Goal: Obtain resource: Obtain resource

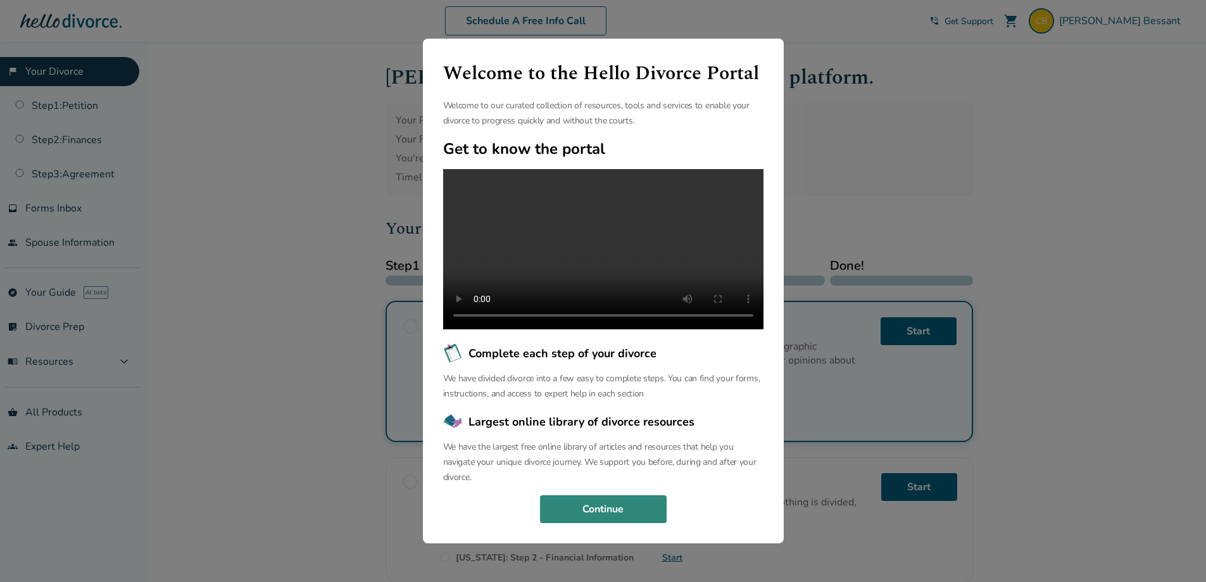
click at [613, 523] on button "Continue" at bounding box center [603, 509] width 127 height 28
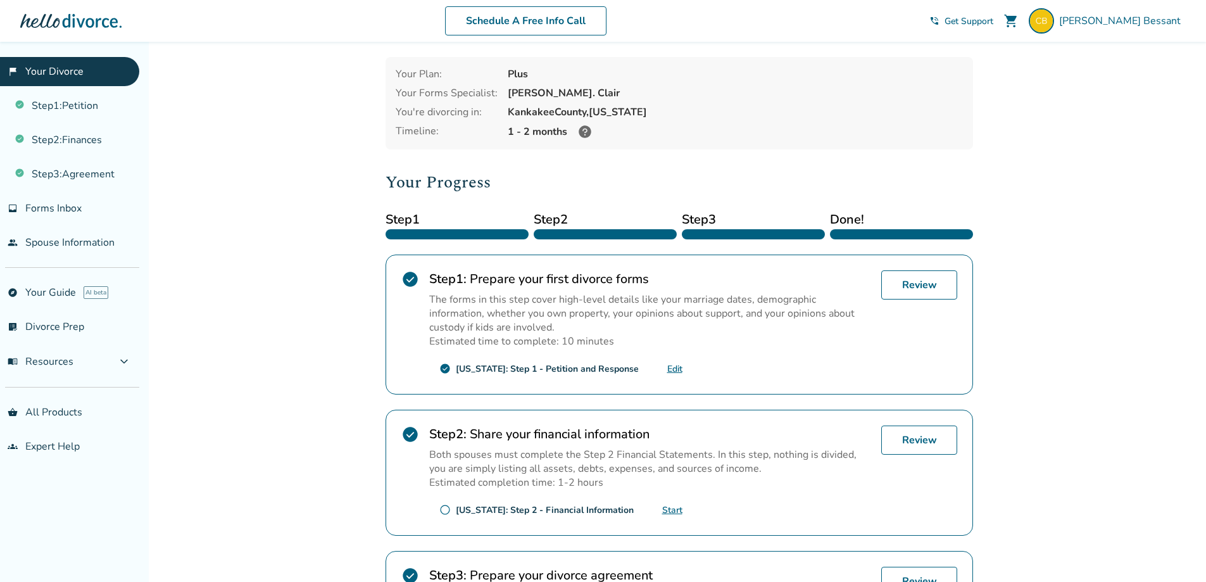
scroll to position [36, 0]
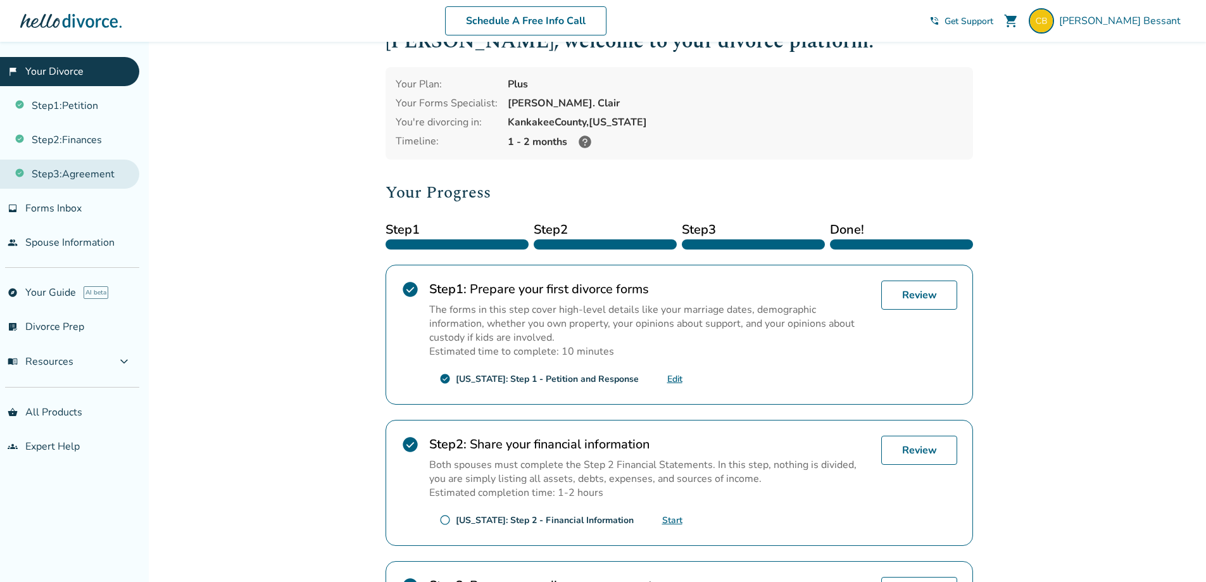
click at [62, 173] on link "Step 3 : Agreement" at bounding box center [69, 174] width 139 height 29
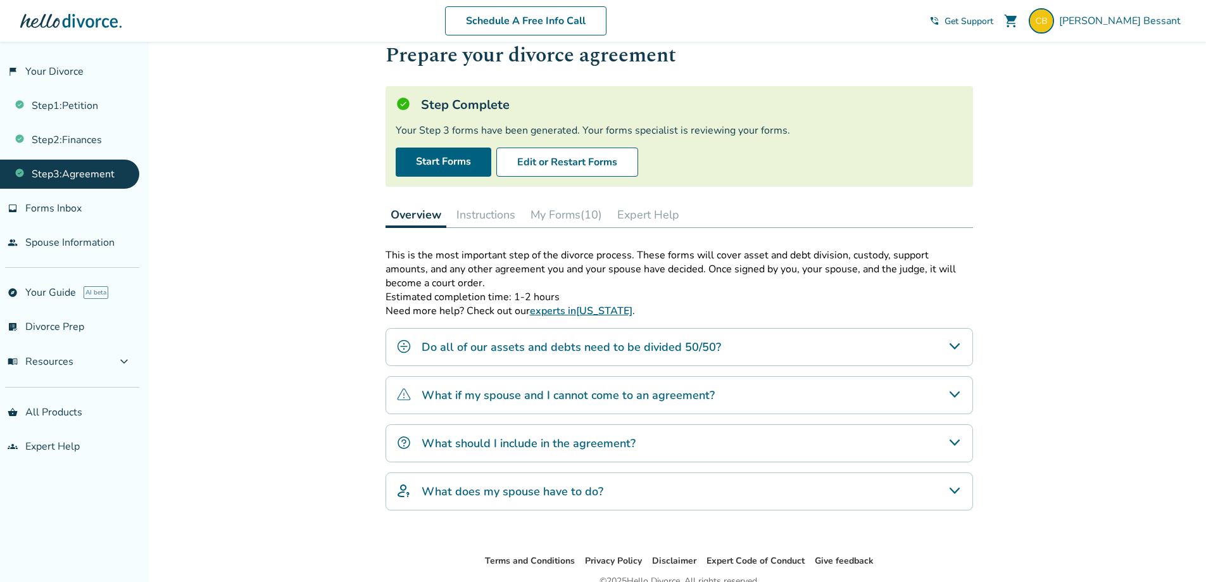
click at [577, 225] on button "My Forms (10)" at bounding box center [566, 214] width 82 height 25
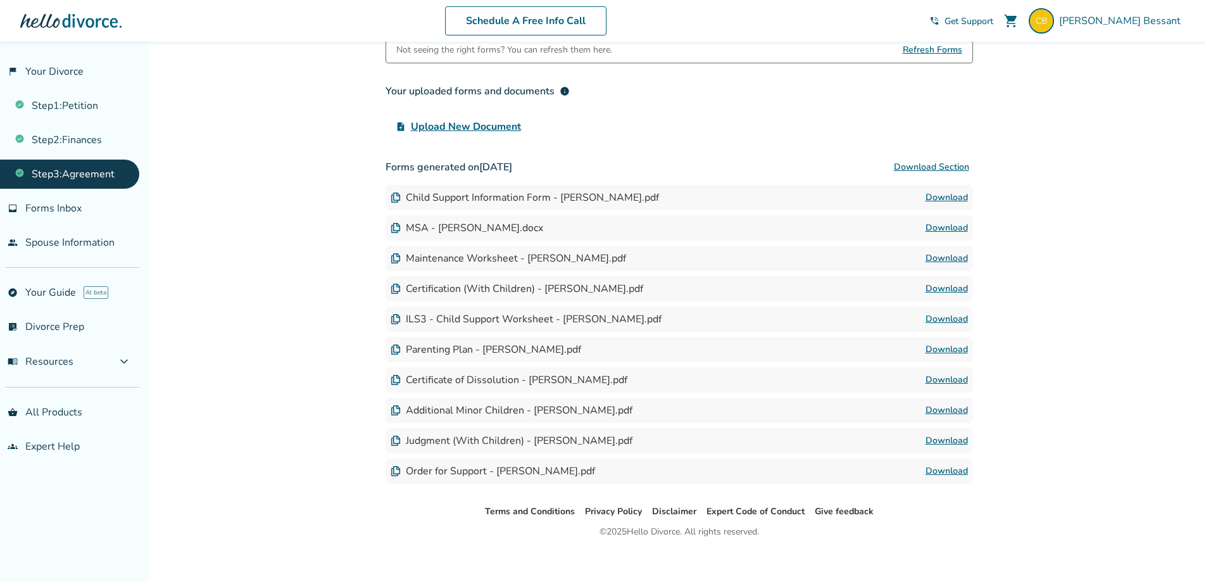
scroll to position [258, 0]
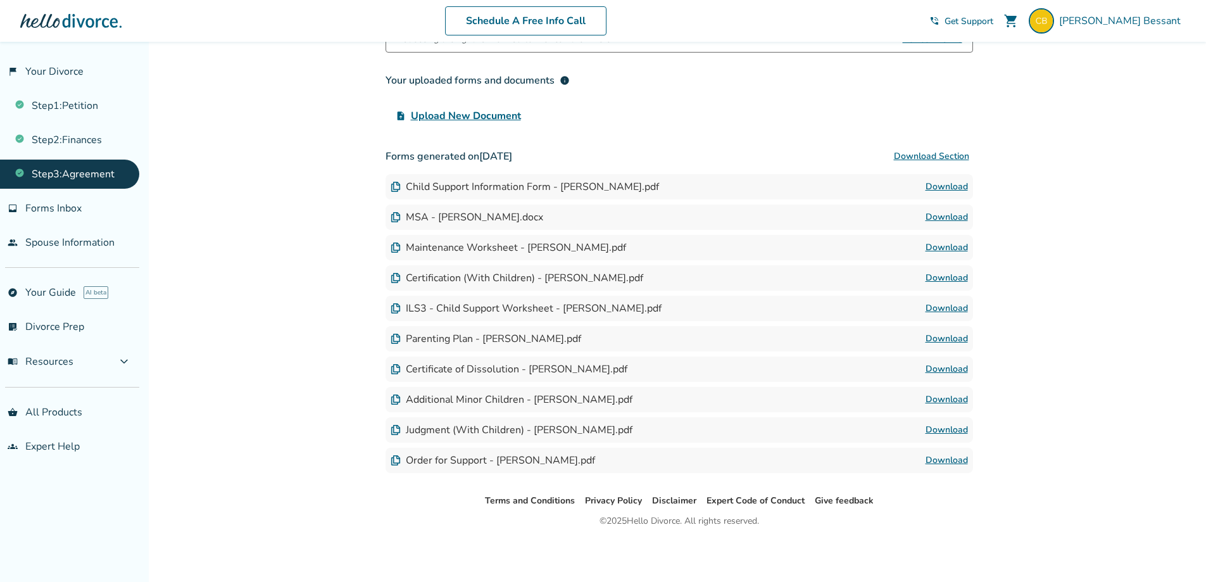
click at [950, 191] on link "Download" at bounding box center [947, 186] width 42 height 15
click at [284, 406] on div "Added to cart Step 0 3 Prepare your divorce agreement Step Complete Your Step 3…" at bounding box center [603, 182] width 1206 height 798
click at [286, 204] on div "Added to cart Step 0 3 Prepare your divorce agreement Step Complete Your Step 3…" at bounding box center [603, 182] width 1206 height 798
click at [1064, 58] on div "Added to cart Step 0 3 Prepare your divorce agreement Step Complete Your Step 3…" at bounding box center [603, 182] width 1206 height 798
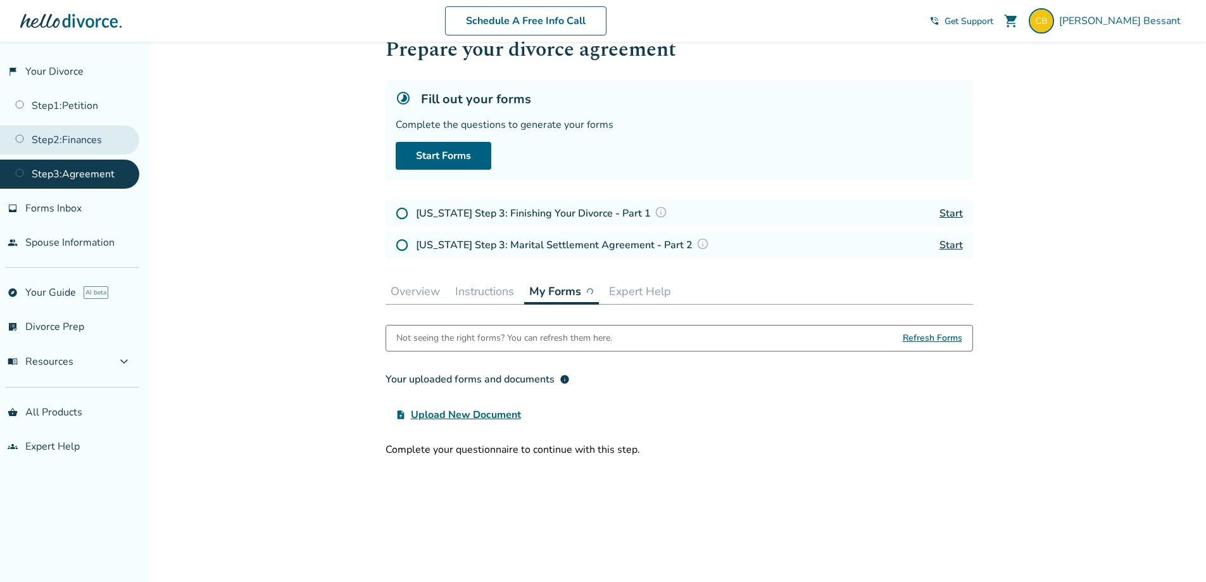
click at [92, 139] on link "Step 2 : Finances" at bounding box center [69, 139] width 139 height 29
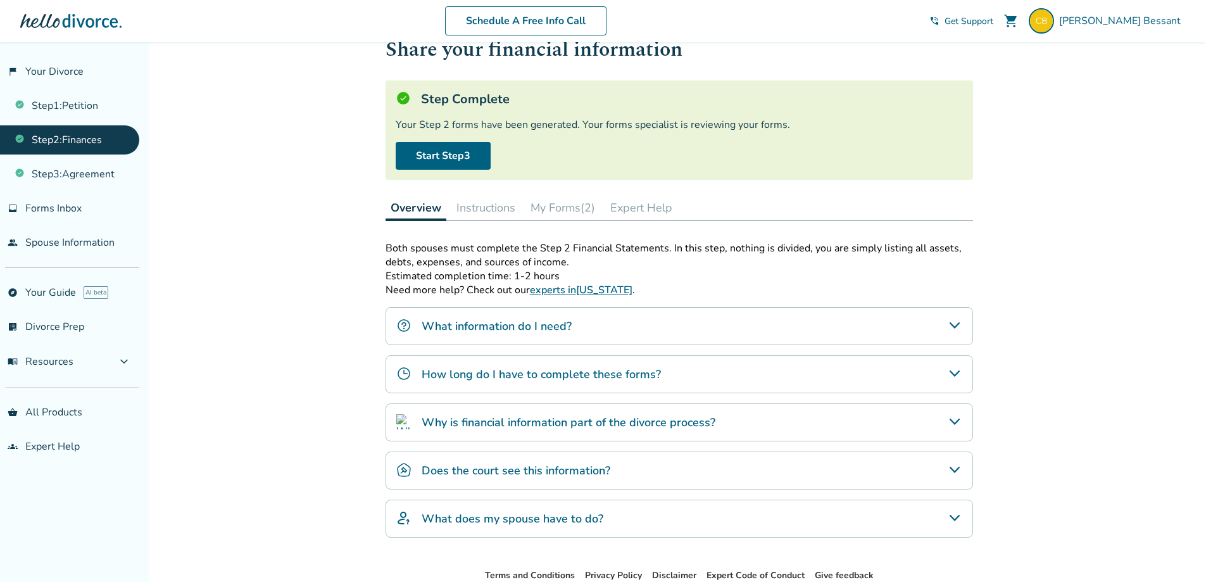
click at [543, 210] on button "My Forms (2)" at bounding box center [562, 207] width 75 height 25
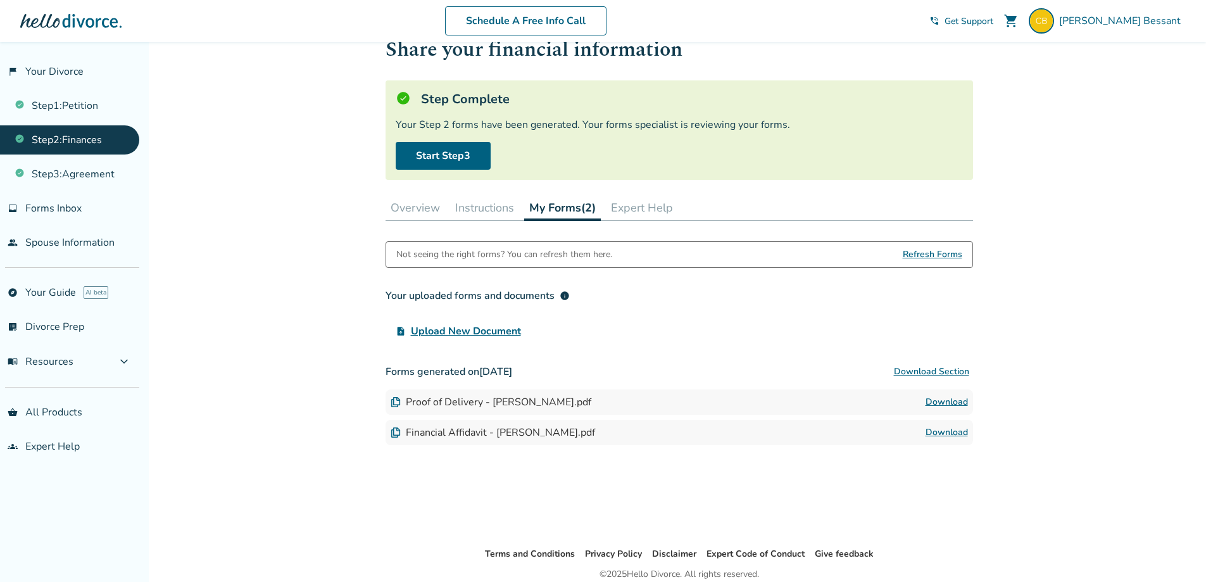
click at [943, 404] on link "Download" at bounding box center [947, 401] width 42 height 15
click at [763, 477] on div "Not seeing the right forms? You can refresh them here. Refresh Forms Your uploa…" at bounding box center [679, 383] width 587 height 285
click at [951, 401] on link "Download" at bounding box center [947, 401] width 42 height 15
